Goal: Task Accomplishment & Management: Complete application form

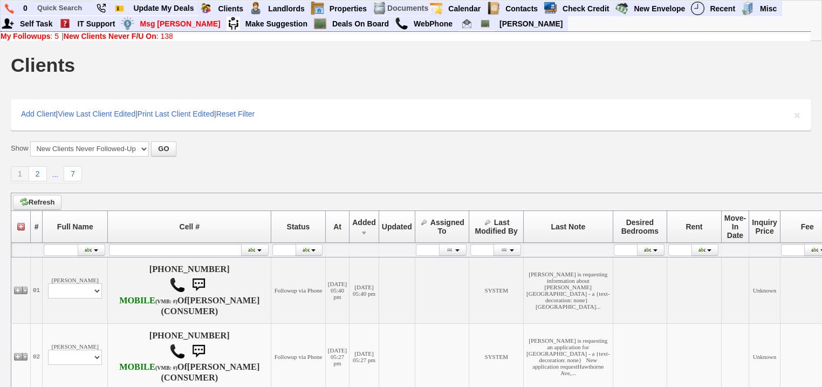
click at [173, 36] on link "New Clients Never F/U On : 138" at bounding box center [118, 36] width 109 height 9
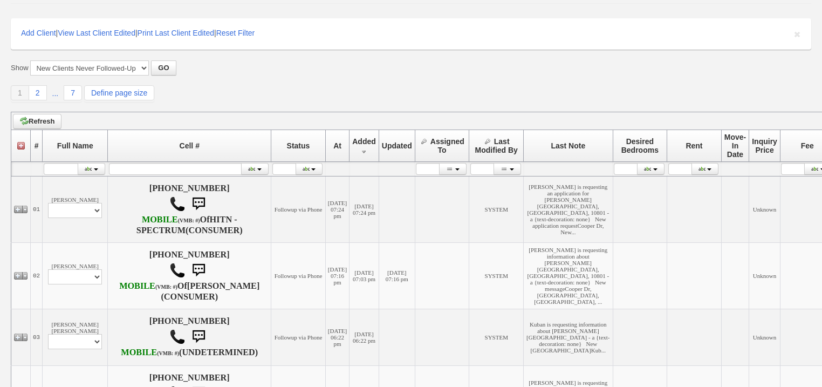
scroll to position [173, 0]
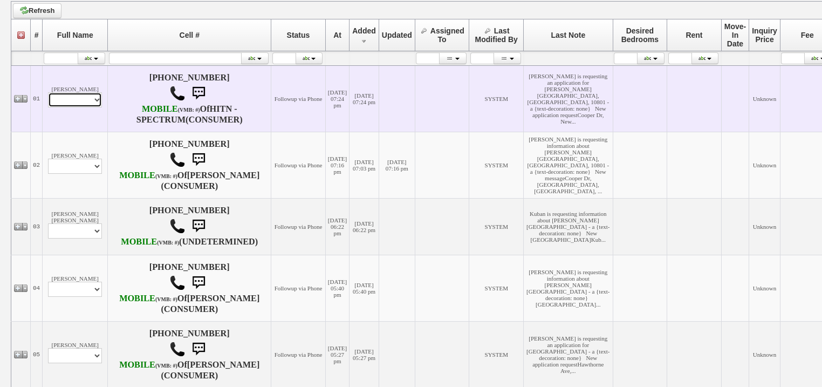
drag, startPoint x: 73, startPoint y: 101, endPoint x: 76, endPoint y: 112, distance: 11.1
click at [74, 107] on select "Profile Edit Print Email Externally (Will Not Be Tracked In CRM) Closed Deals" at bounding box center [75, 99] width 54 height 15
select select "ChangeURL,/crm/custom/edit_client_form.php?redirect=%2Fcrm%2Fclients.php&id=167…"
click at [48, 98] on select "Profile Edit Print Email Externally (Will Not Be Tracked In CRM) Closed Deals" at bounding box center [75, 99] width 54 height 15
select select
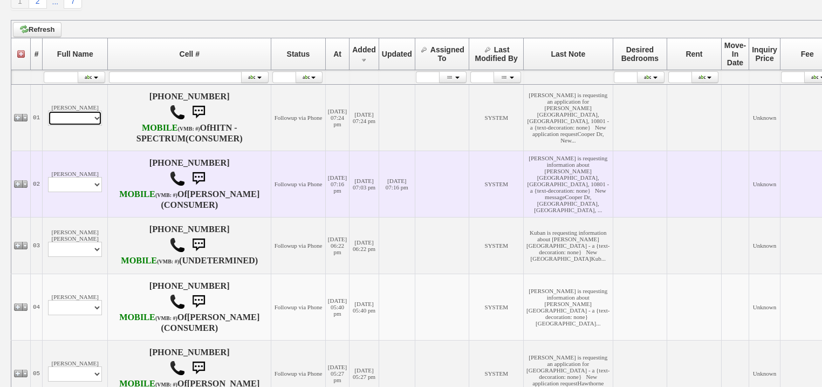
scroll to position [191, 0]
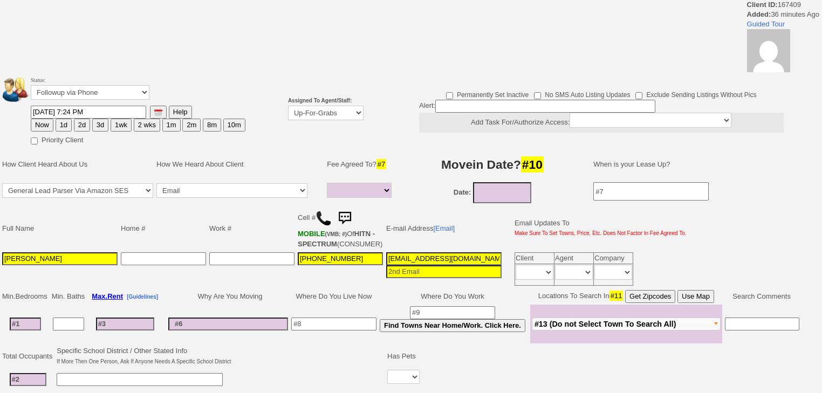
select select
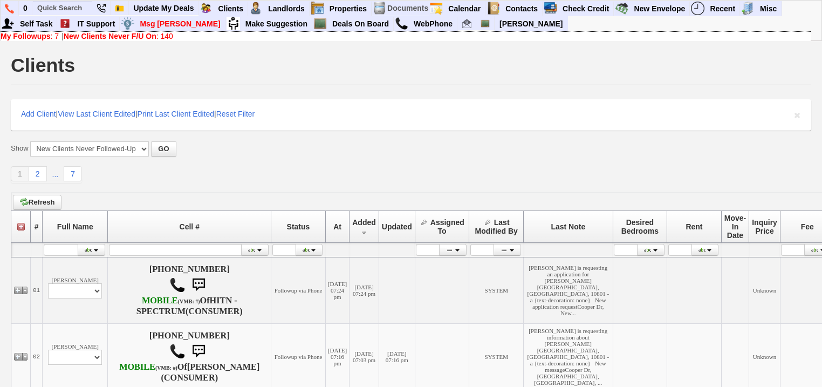
scroll to position [191, 0]
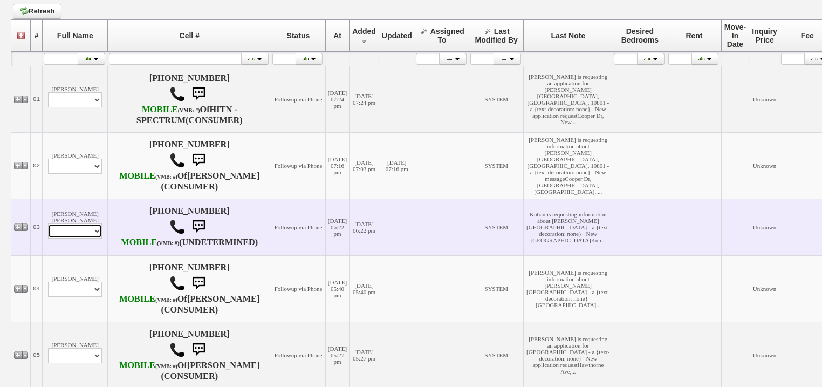
drag, startPoint x: 98, startPoint y: 257, endPoint x: 98, endPoint y: 263, distance: 6.5
click at [98, 238] on select "Profile Edit Print Email Externally (Will Not Be Tracked In CRM) Closed Deals" at bounding box center [75, 230] width 54 height 15
select select "ChangeURL,/crm/custom/edit_client_form.php?redirect=%2Fcrm%2Fclients.php&id=167…"
click at [48, 238] on select "Profile Edit Print Email Externally (Will Not Be Tracked In CRM) Closed Deals" at bounding box center [75, 230] width 54 height 15
select select
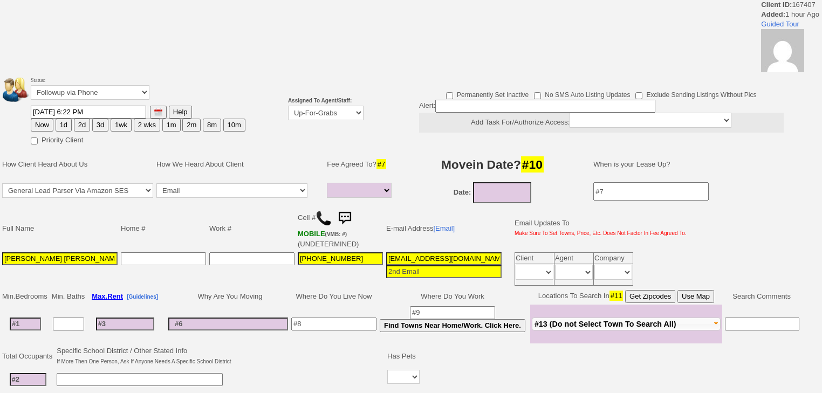
select select
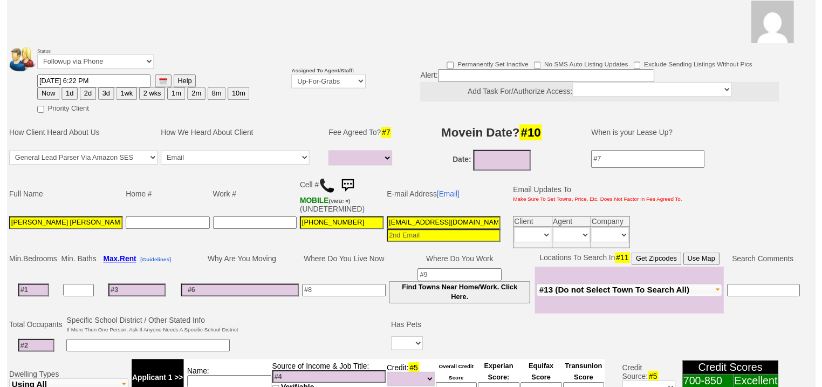
scroll to position [129, 0]
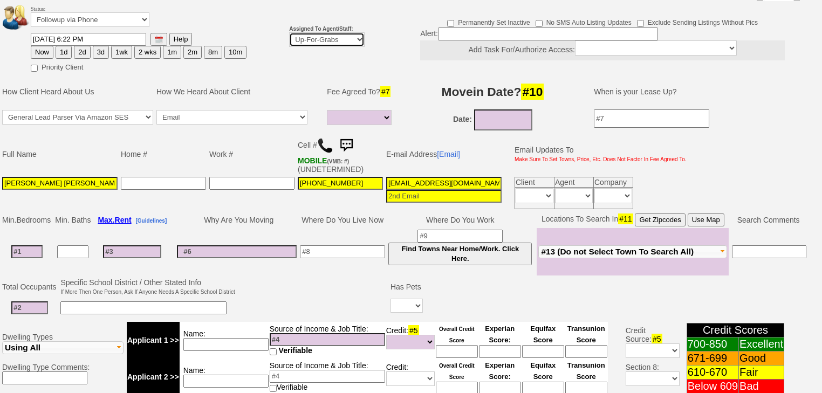
click at [324, 32] on select "Up-For-Grabs ***** STAFF ***** Bob Bruno 914-419-3579 Cristy Liberto 914-486-10…" at bounding box center [326, 39] width 75 height 15
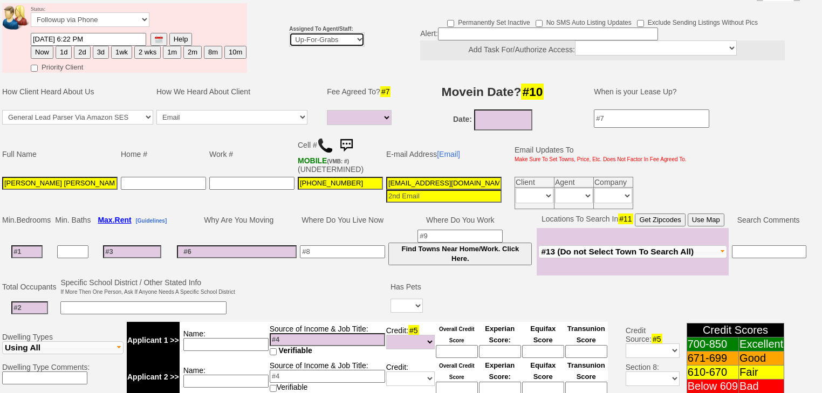
select select "227"
click at [289, 32] on select "Up-For-Grabs ***** STAFF ***** Bob Bruno 914-419-3579 Cristy Liberto 914-486-10…" at bounding box center [326, 39] width 75 height 15
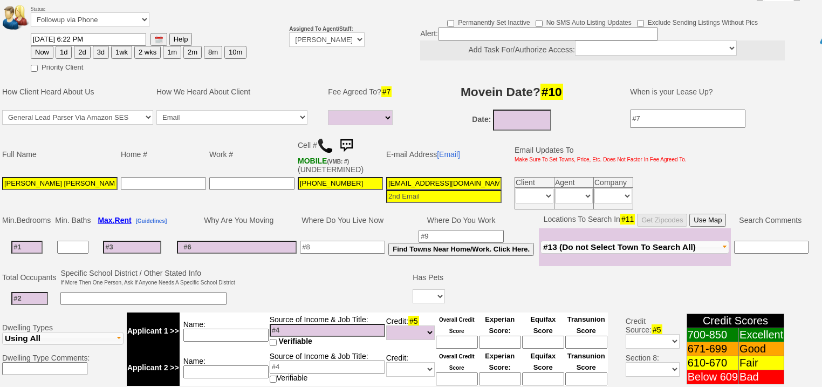
click at [80, 46] on button "2d" at bounding box center [82, 52] width 16 height 13
type input "08/22/2025 08:00 PM"
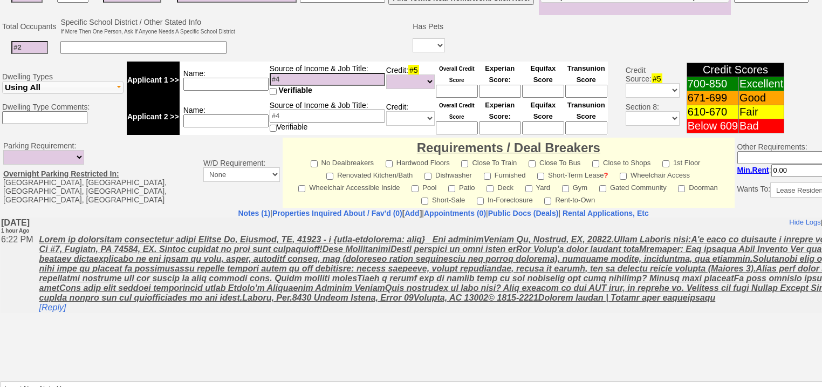
scroll to position [431, 0]
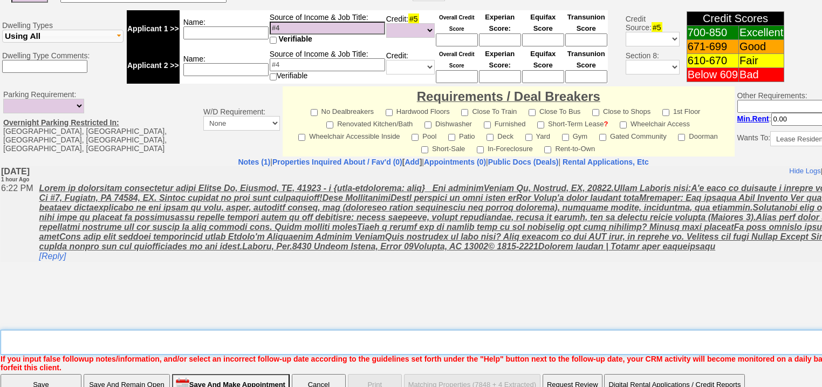
click at [109, 329] on textarea "Insert New Note Here" at bounding box center [447, 341] width 893 height 25
type textarea "f"
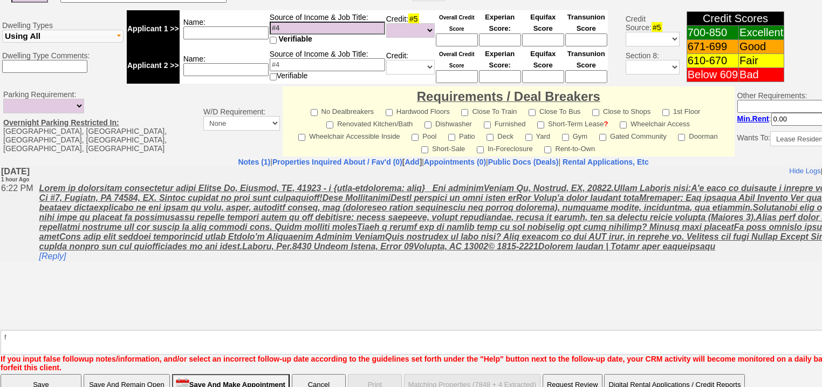
click at [30, 374] on input "Save" at bounding box center [41, 385] width 81 height 22
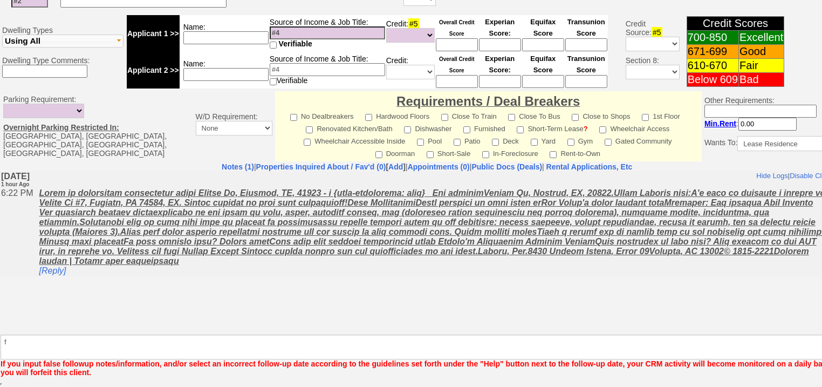
scroll to position [412, 0]
